Goal: Find specific page/section

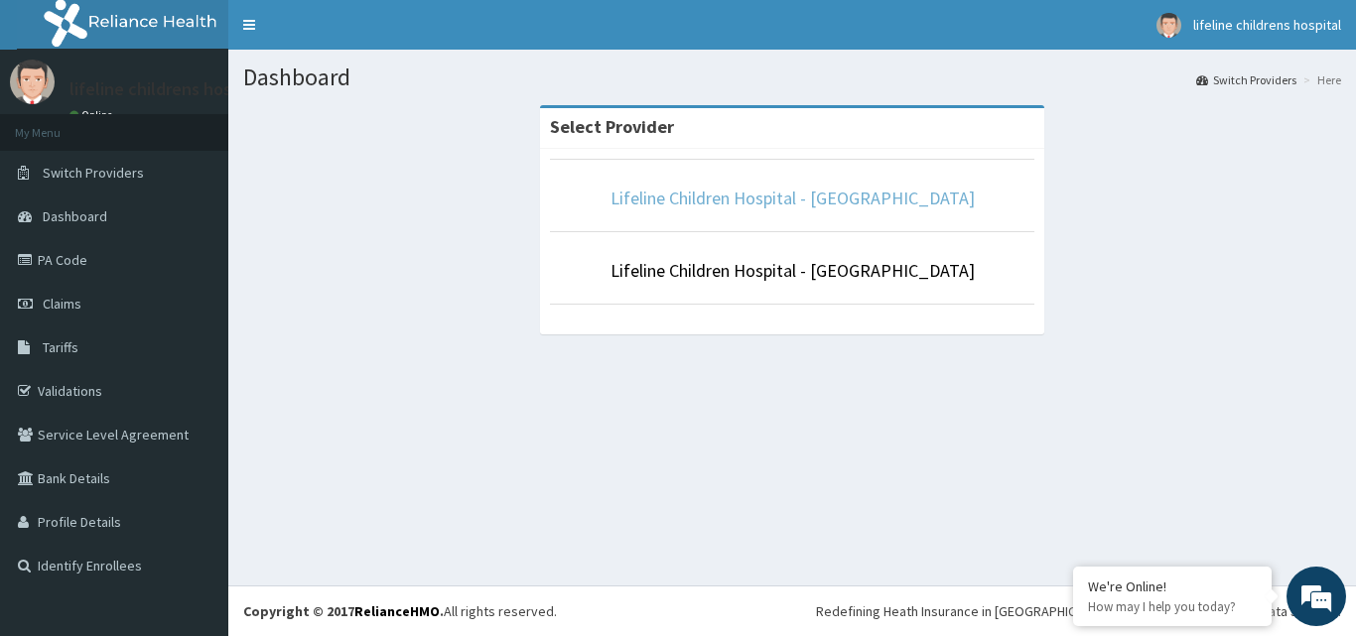
click at [770, 205] on link "Lifeline Children Hospital - [GEOGRAPHIC_DATA]" at bounding box center [793, 198] width 364 height 23
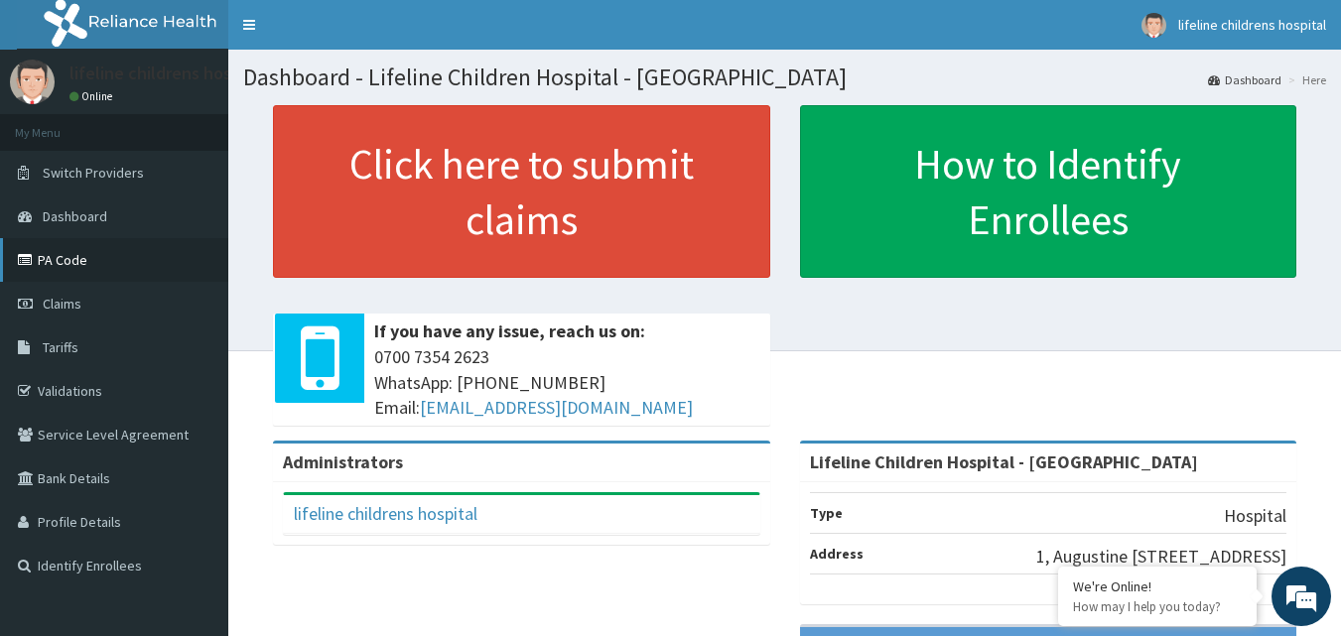
click at [68, 254] on link "PA Code" at bounding box center [114, 260] width 228 height 44
